Goal: Use online tool/utility

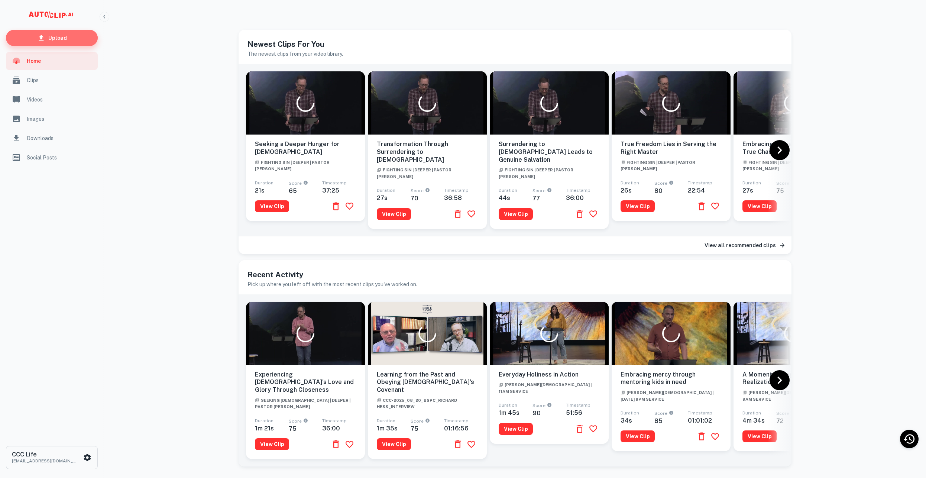
click at [77, 42] on link "Upload" at bounding box center [52, 38] width 92 height 16
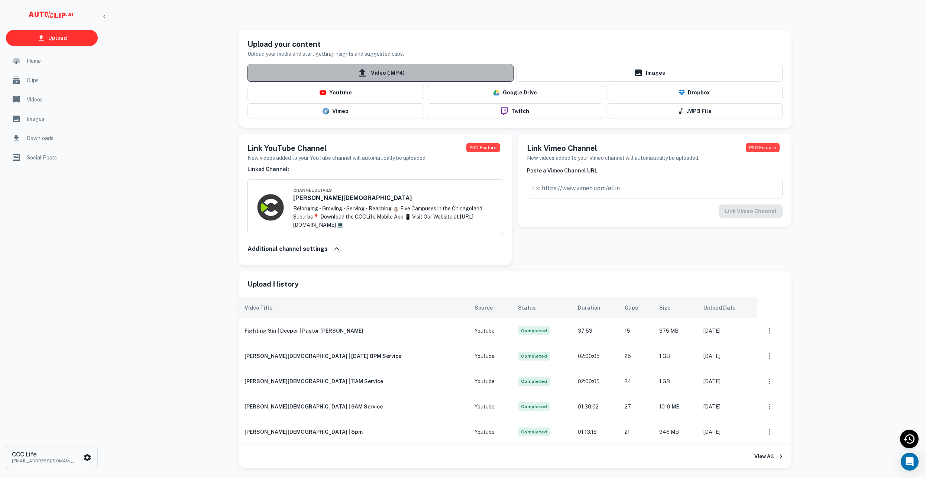
click at [413, 75] on span "Video (.MP4)" at bounding box center [381, 73] width 266 height 18
click at [0, 0] on input "Video (.MP4)" at bounding box center [0, 0] width 0 height 0
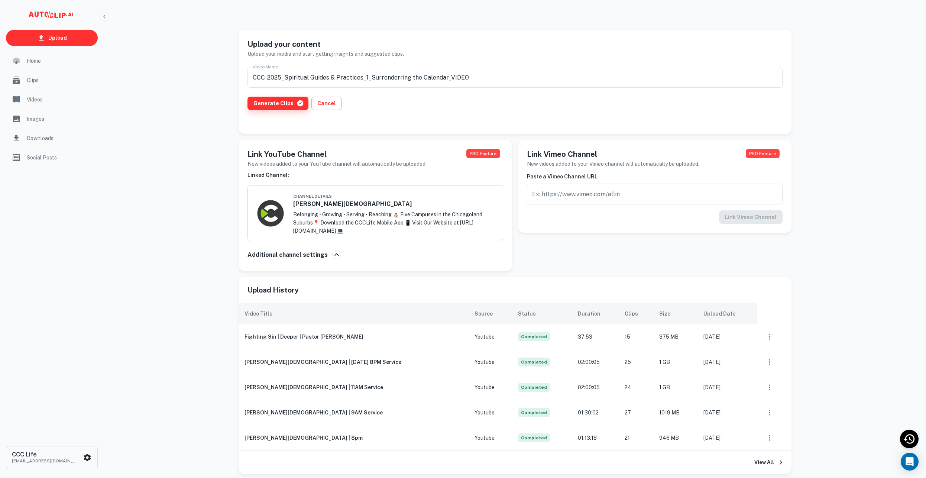
click at [259, 109] on button "Generate Clips" at bounding box center [278, 103] width 61 height 13
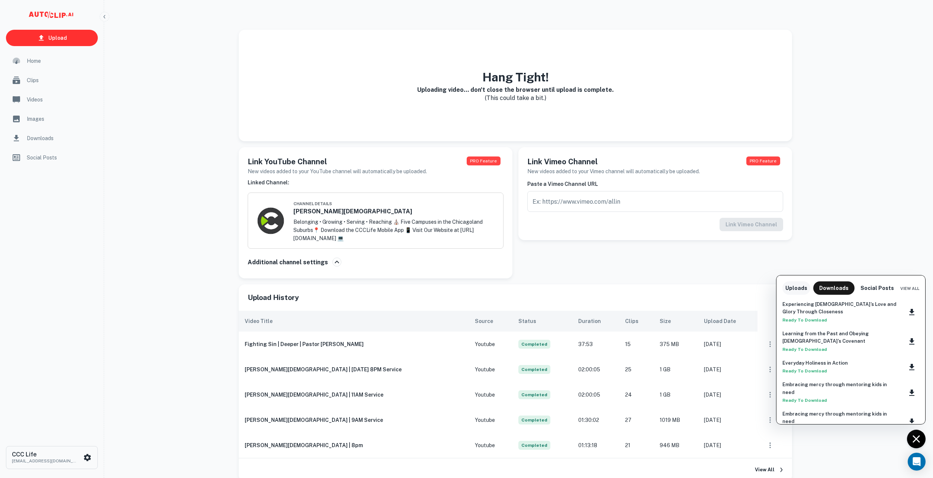
click at [792, 289] on button "Uploads" at bounding box center [796, 287] width 28 height 13
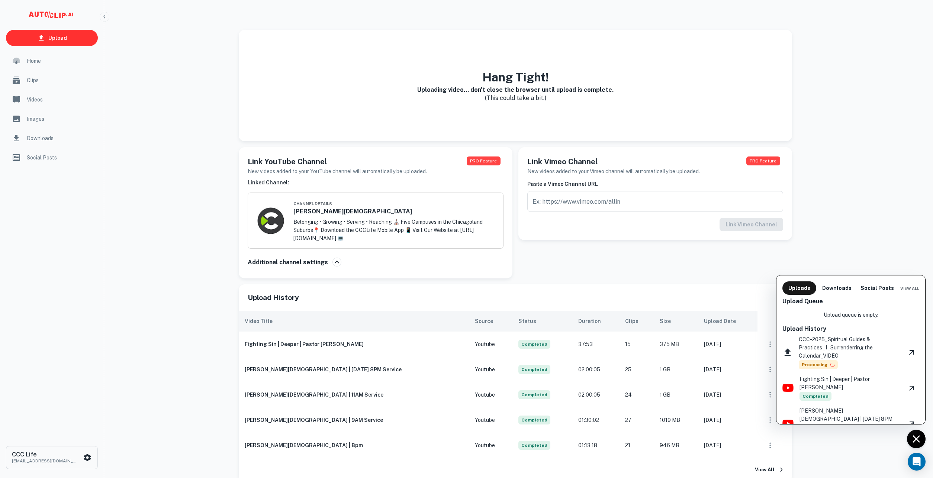
click at [76, 100] on div at bounding box center [466, 239] width 933 height 478
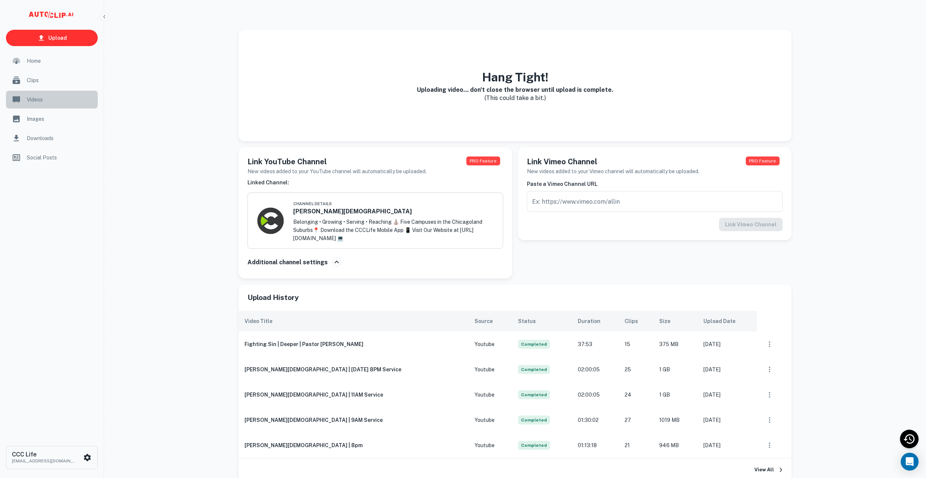
click at [46, 100] on span "Videos" at bounding box center [60, 100] width 67 height 8
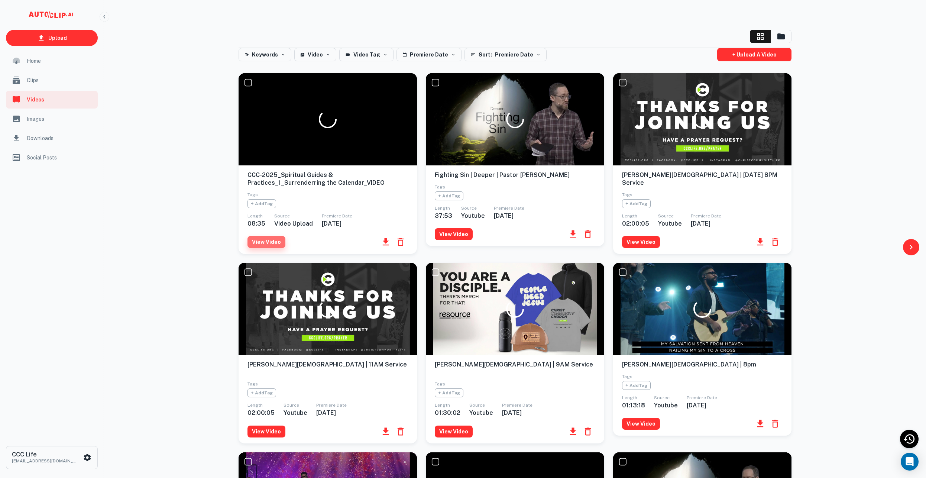
click at [264, 246] on button "View Video" at bounding box center [267, 242] width 38 height 12
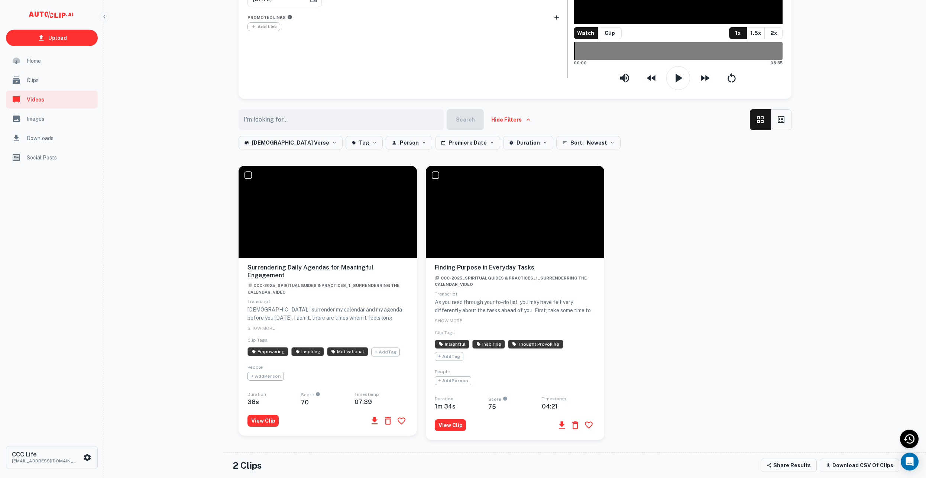
scroll to position [214, 0]
